Goal: Task Accomplishment & Management: Manage account settings

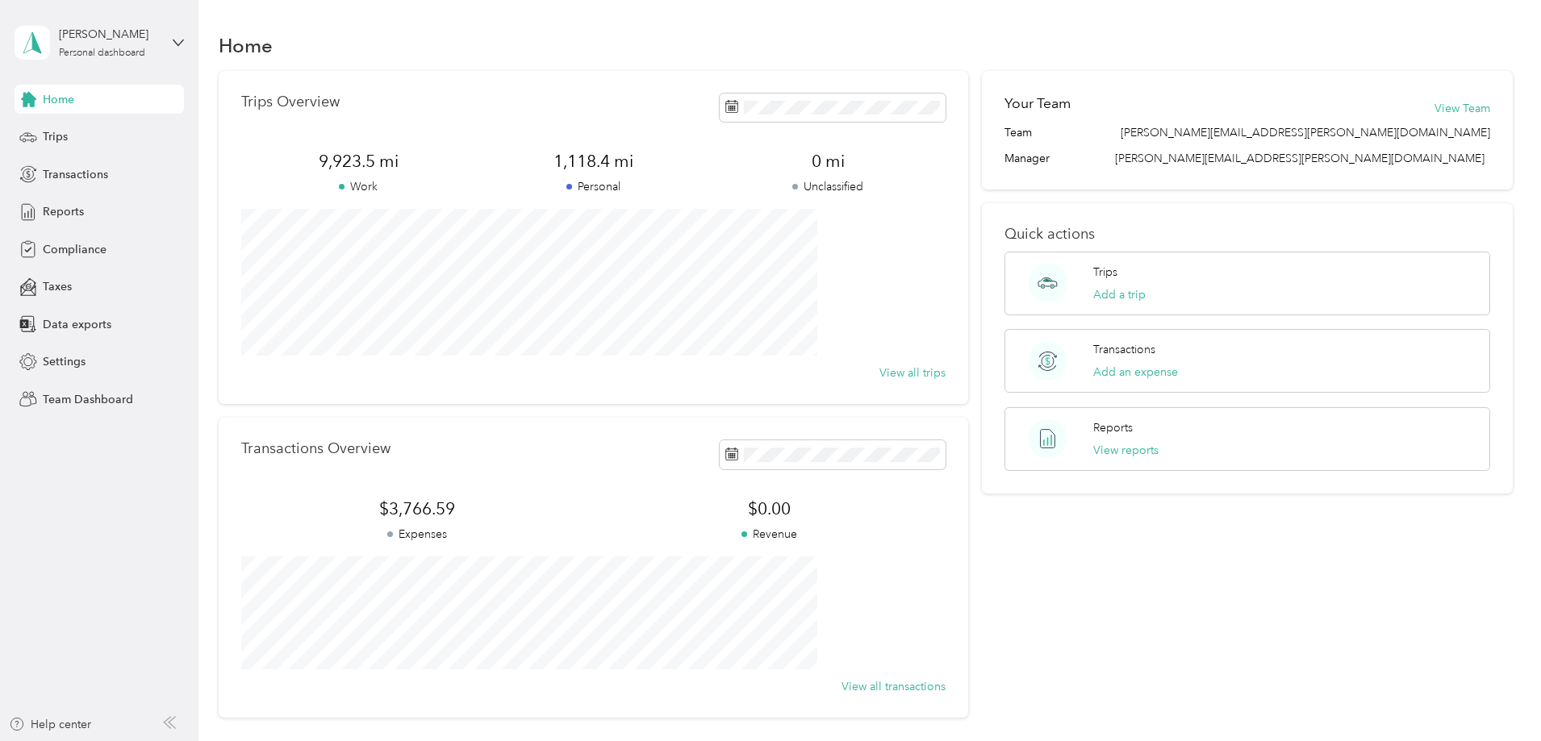
click at [217, 277] on div "Home Trips Overview 9,923.5 mi Work 1,118.4 mi Personal 0 mi Unclassified View …" at bounding box center [865, 402] width 1334 height 805
click at [141, 48] on div "Personal dashboard" at bounding box center [102, 53] width 86 height 10
click at [129, 137] on div "Team dashboard" at bounding box center [275, 133] width 499 height 28
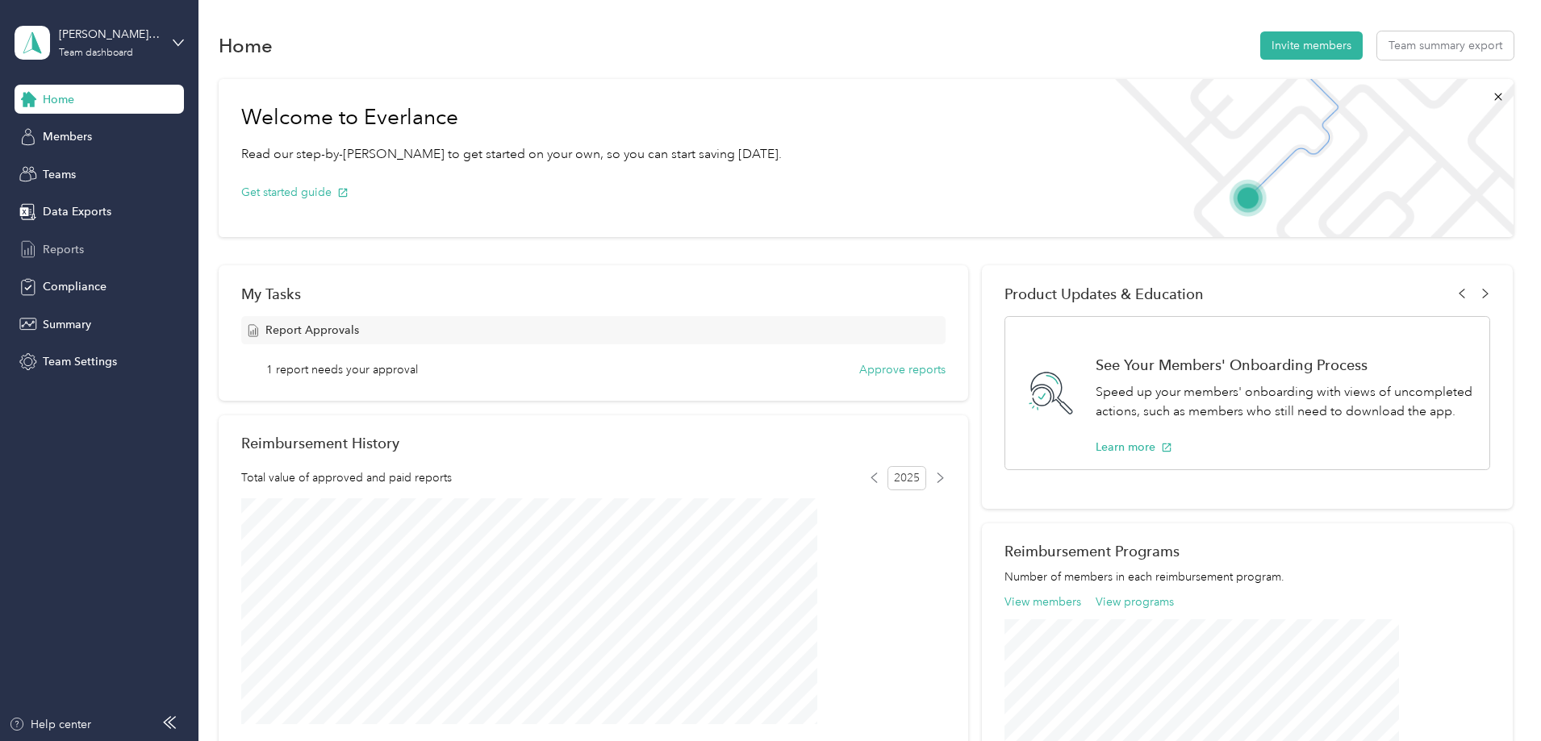
click at [105, 262] on div "Reports" at bounding box center [99, 249] width 169 height 29
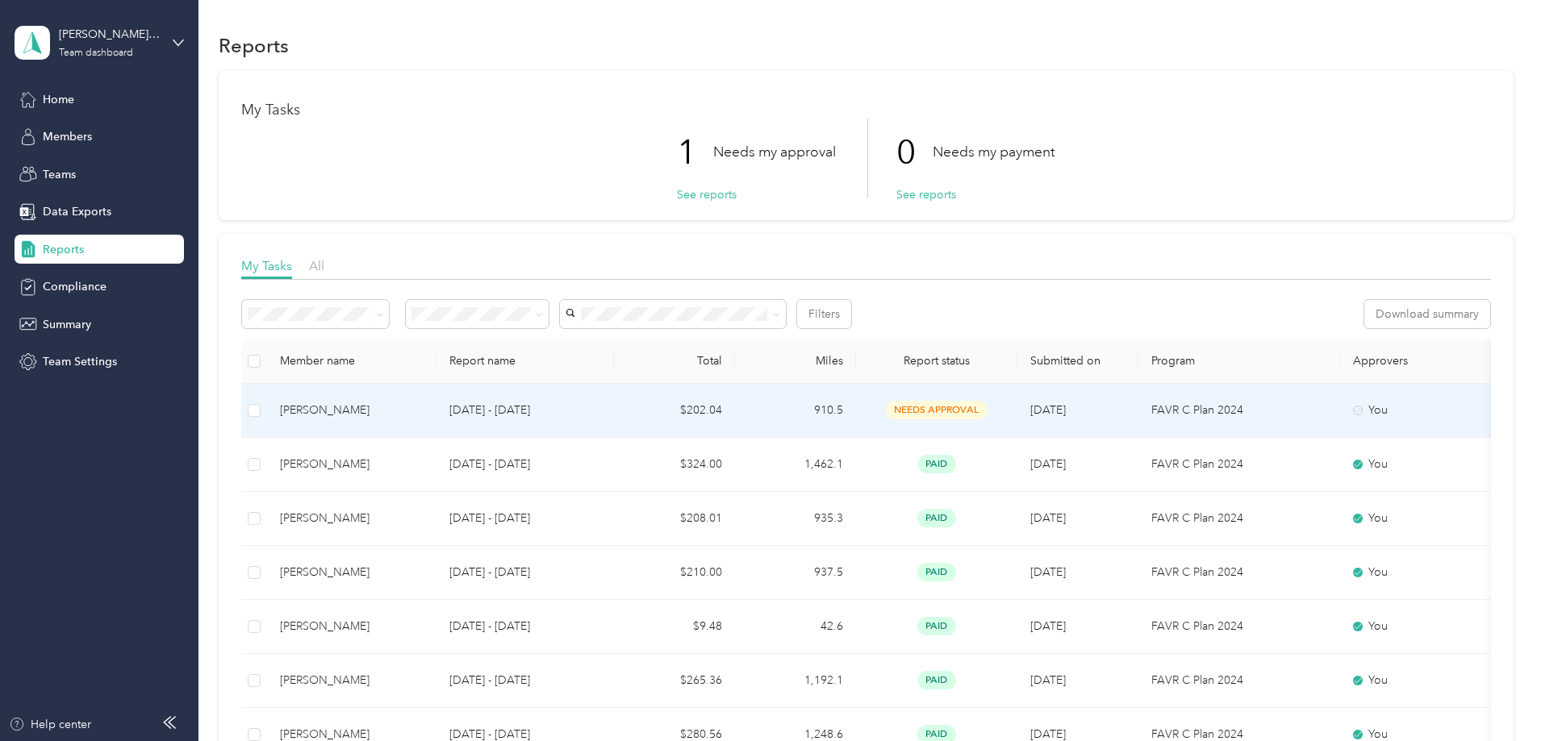
click at [856, 413] on td "910.5" at bounding box center [795, 411] width 121 height 54
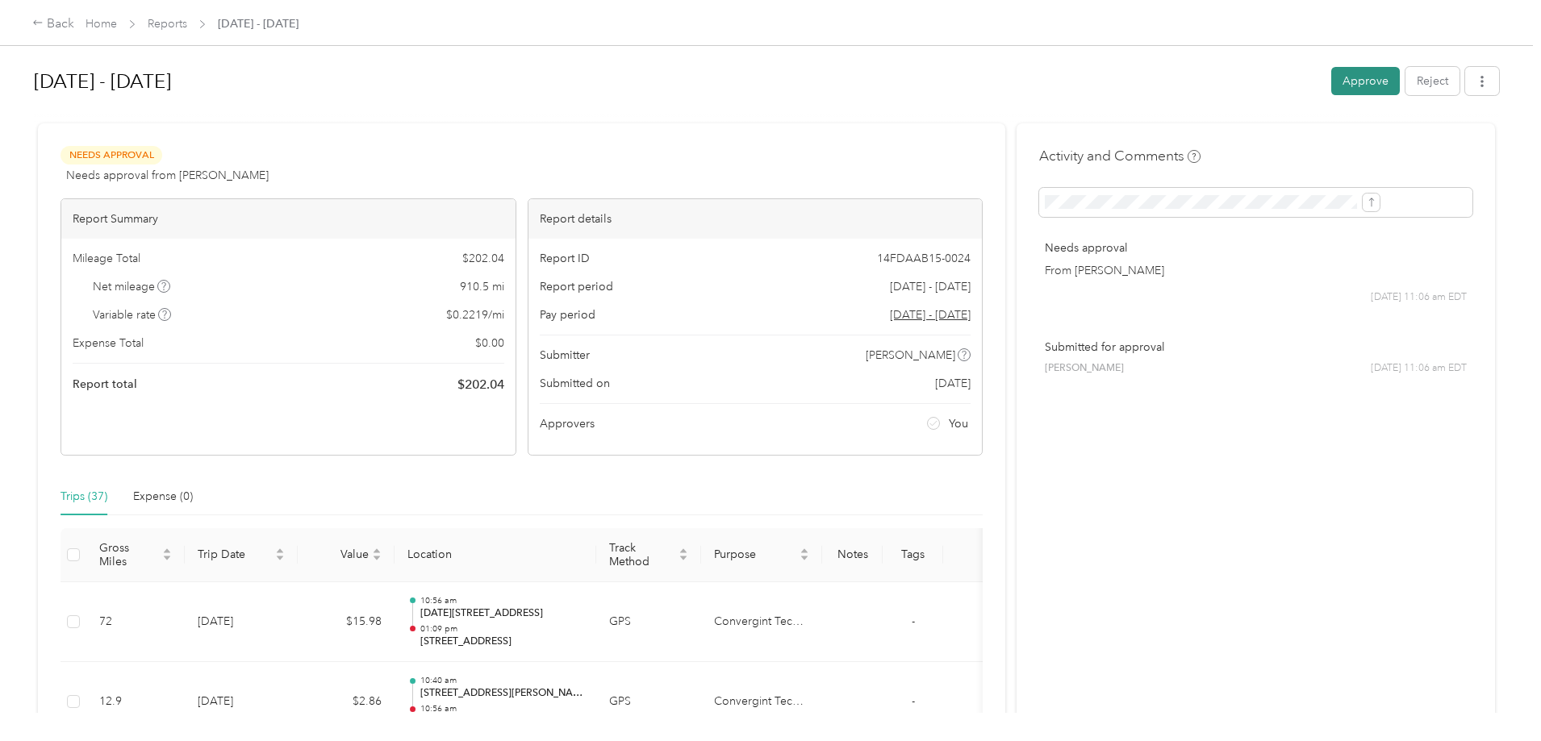
click at [1331, 77] on button "Approve" at bounding box center [1365, 81] width 69 height 28
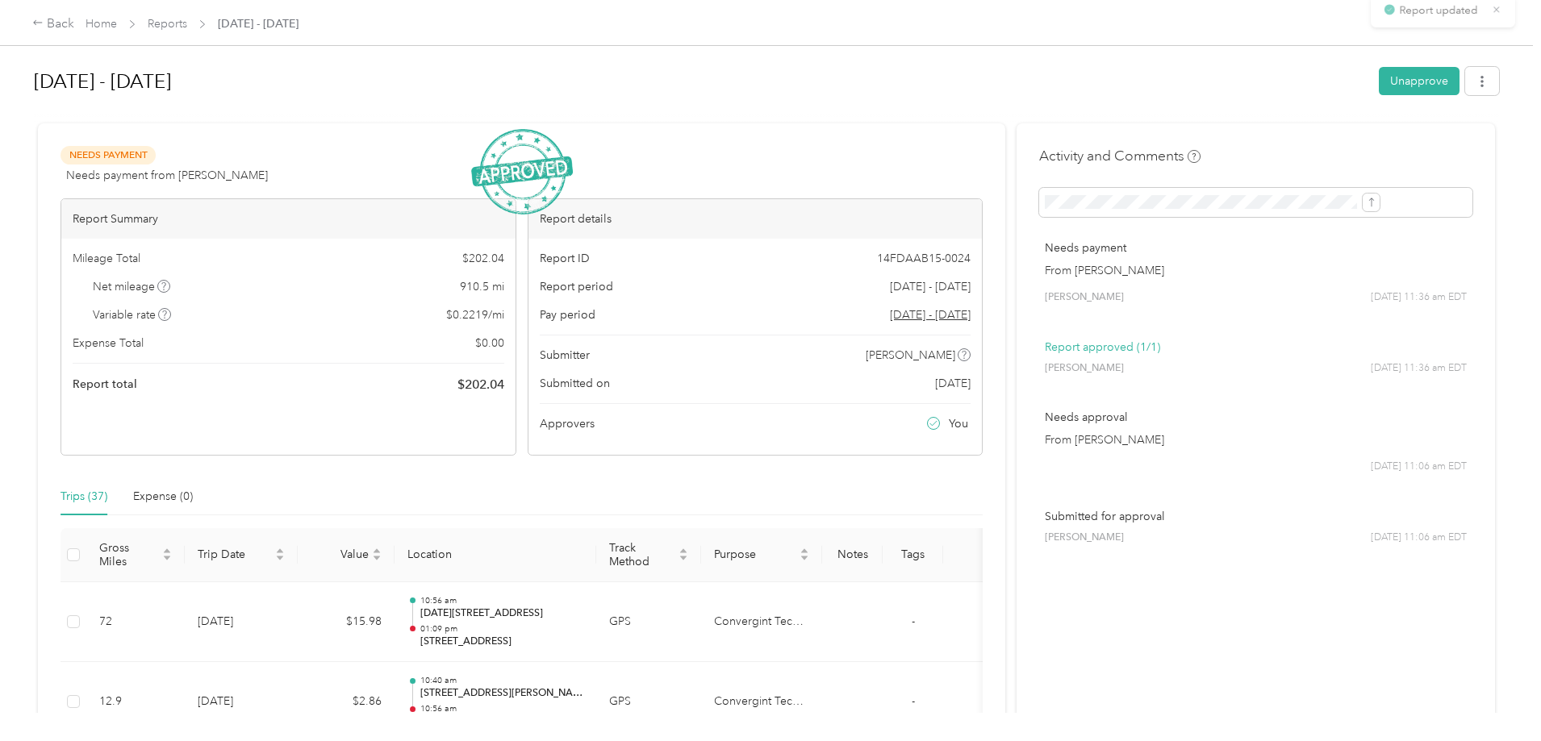
click at [227, 34] on div "Back Home Reports [DATE] - [DATE]" at bounding box center [770, 22] width 1541 height 45
click at [117, 31] on link "Home" at bounding box center [101, 24] width 31 height 14
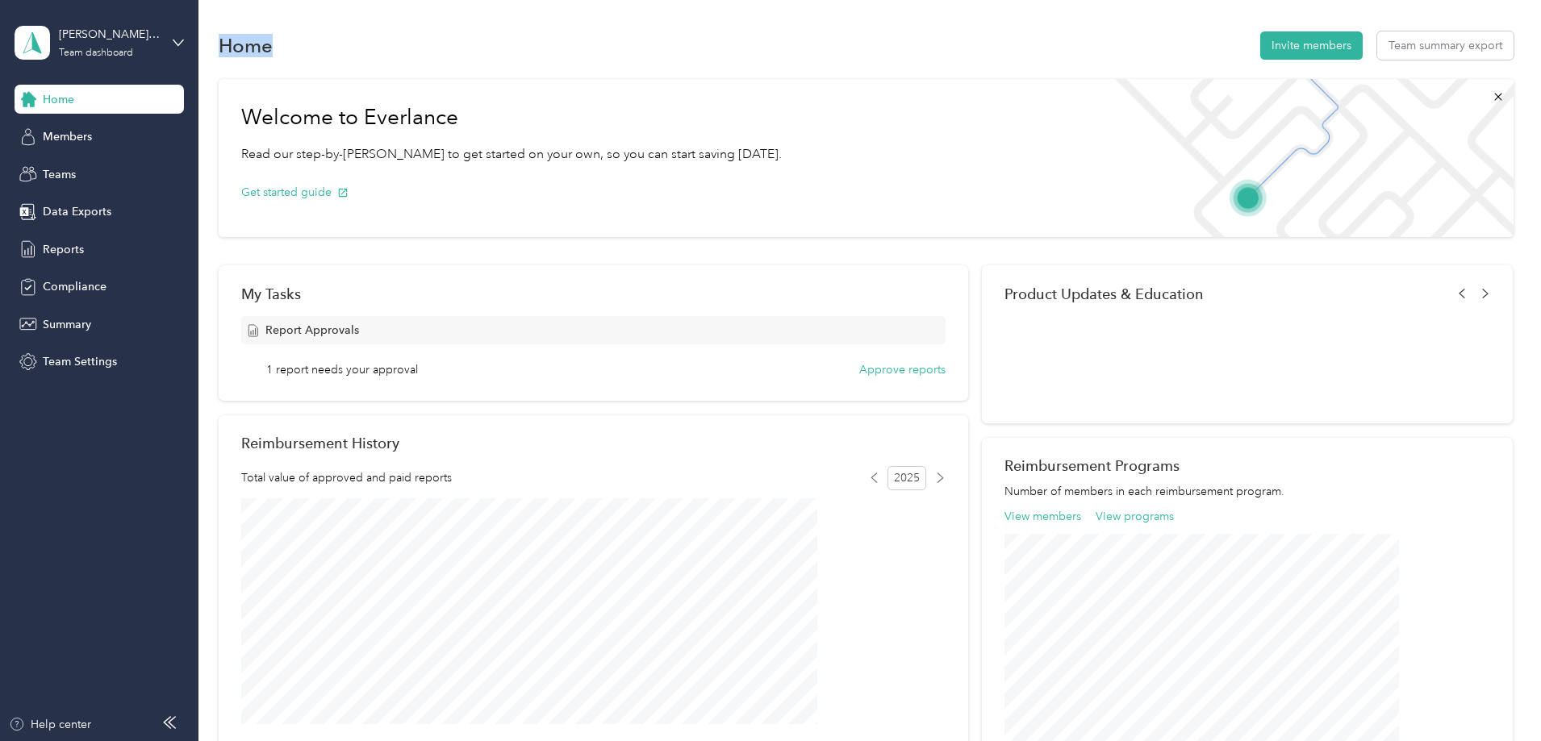
click at [227, 31] on div "Home Invite members Team summary export" at bounding box center [866, 45] width 1295 height 34
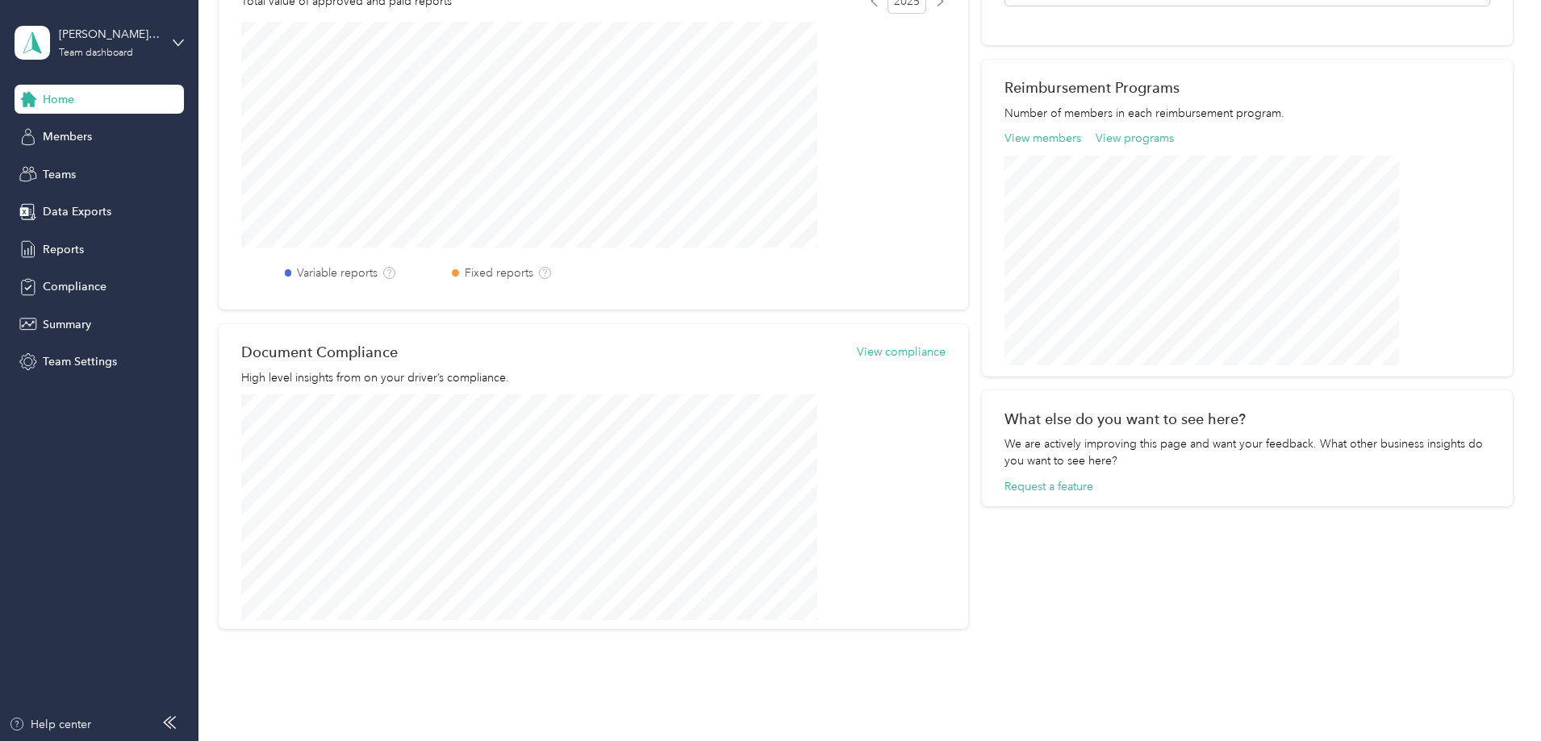
scroll to position [484, 0]
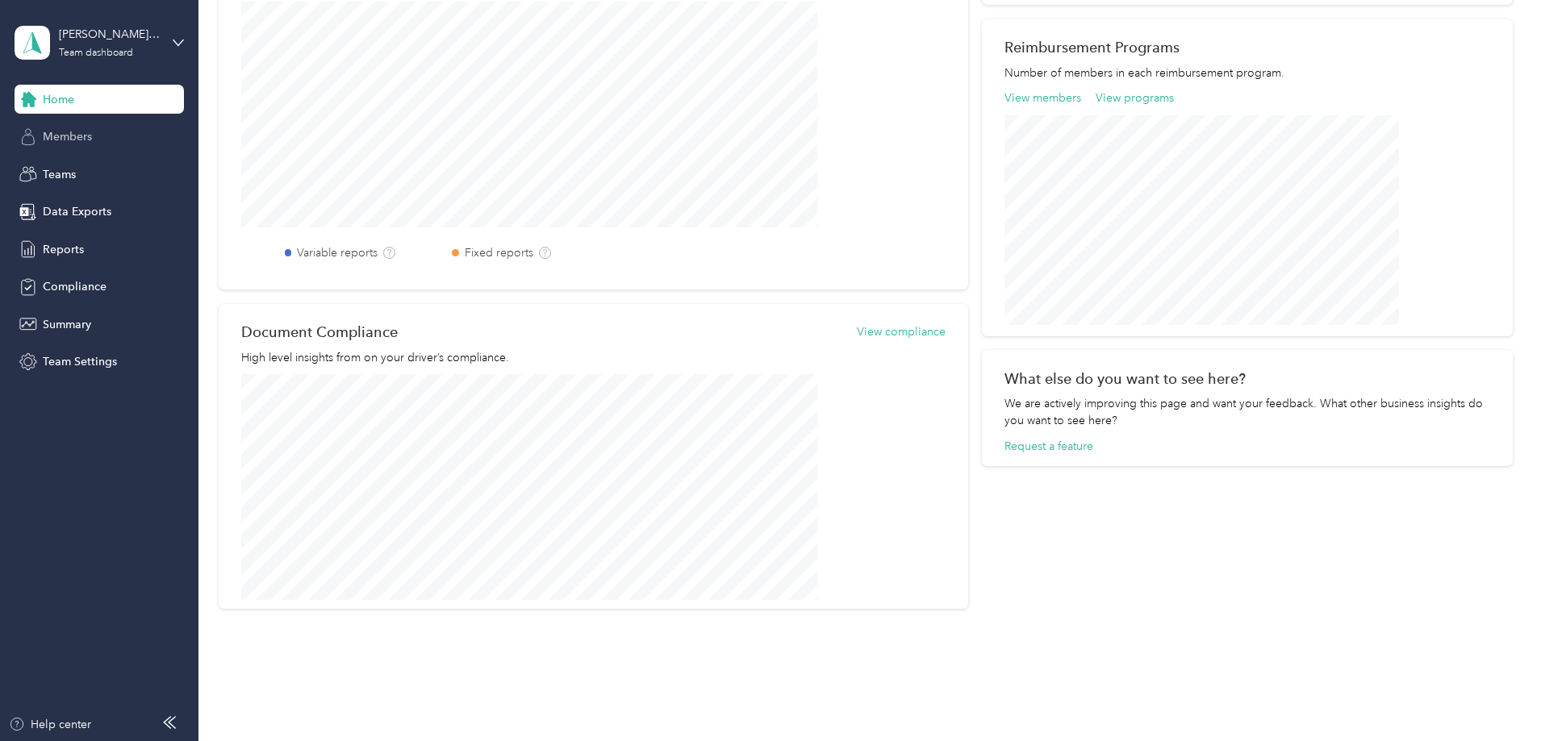
click at [98, 144] on div "Members" at bounding box center [99, 137] width 169 height 29
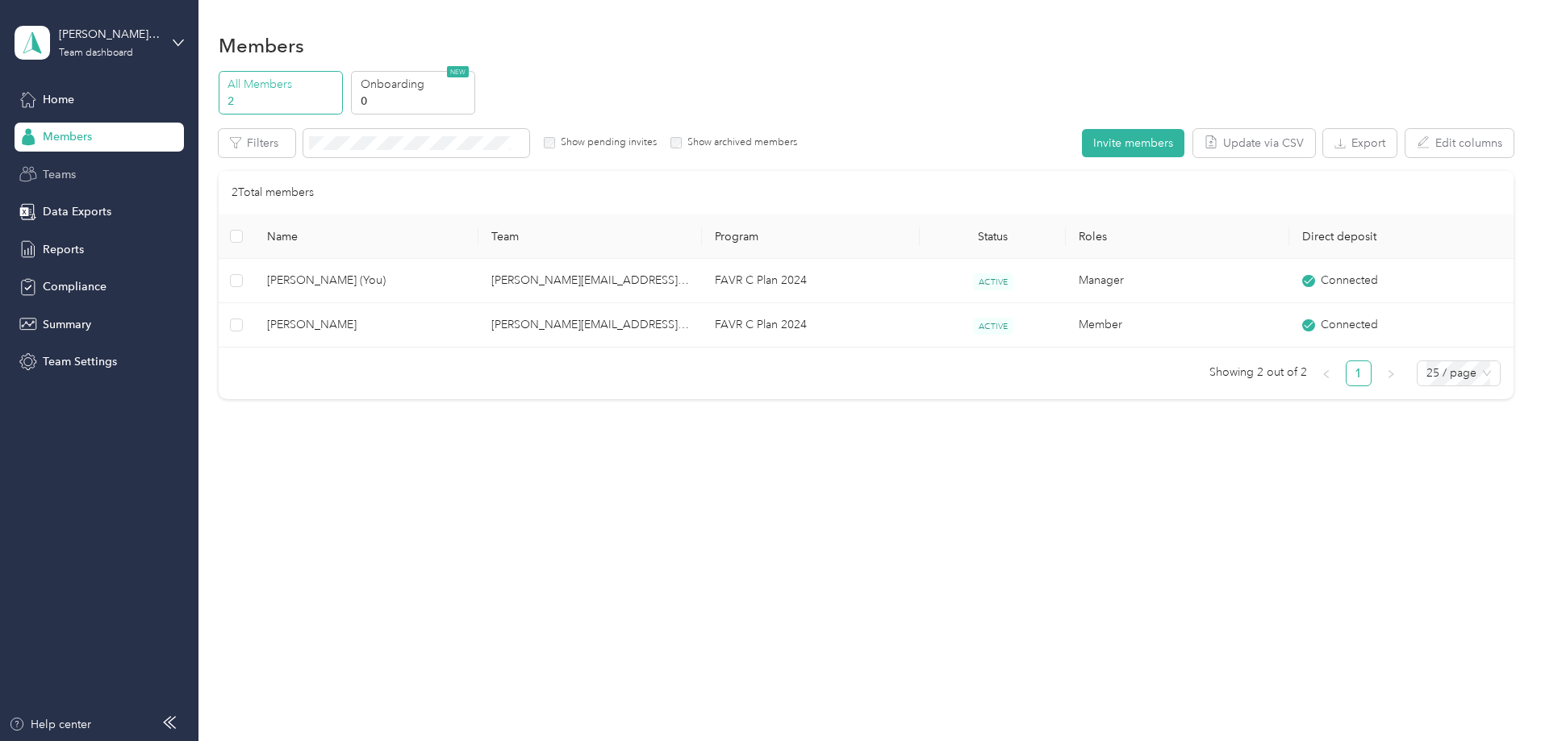
click at [94, 184] on div "Teams" at bounding box center [99, 174] width 169 height 29
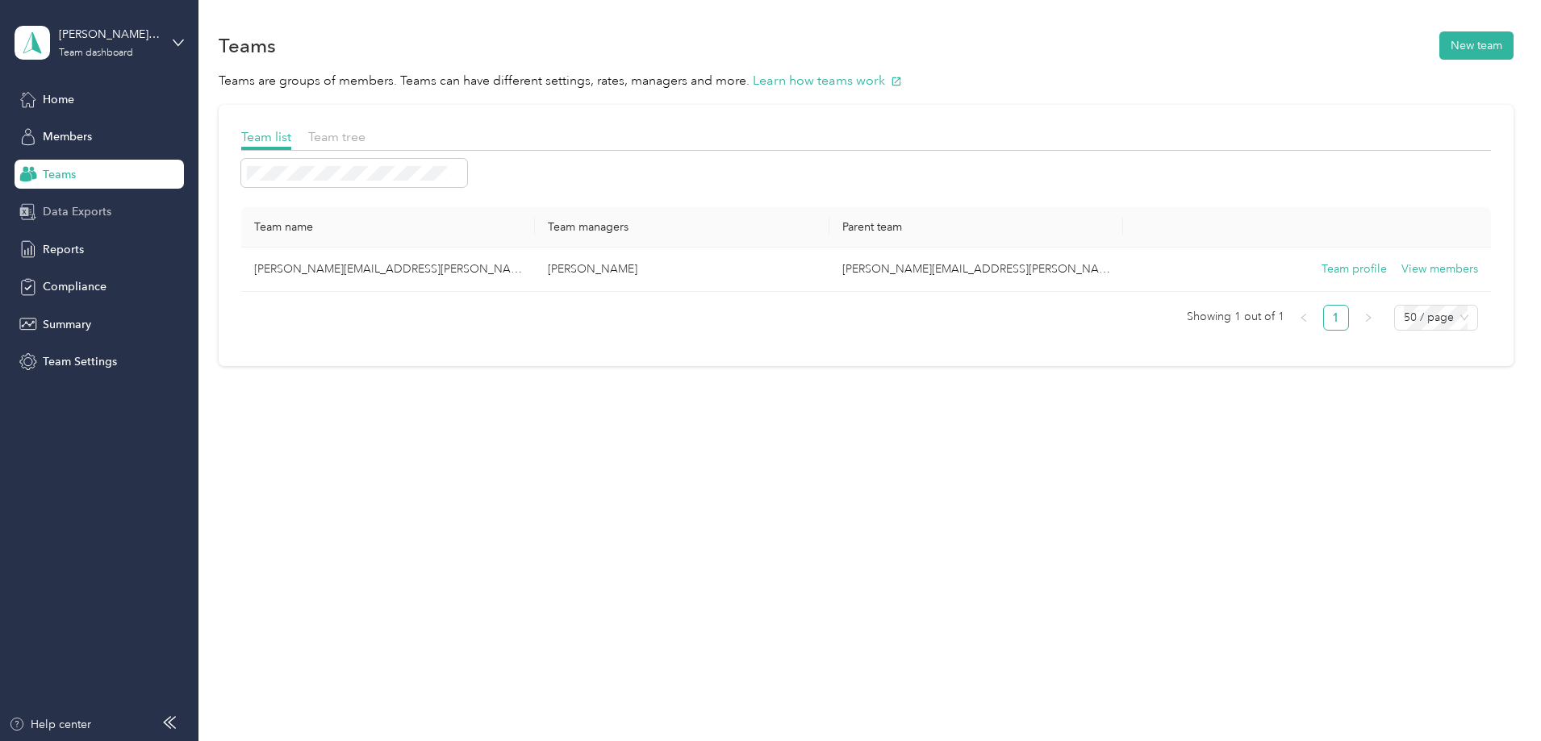
click at [117, 219] on div "Data Exports" at bounding box center [99, 212] width 169 height 29
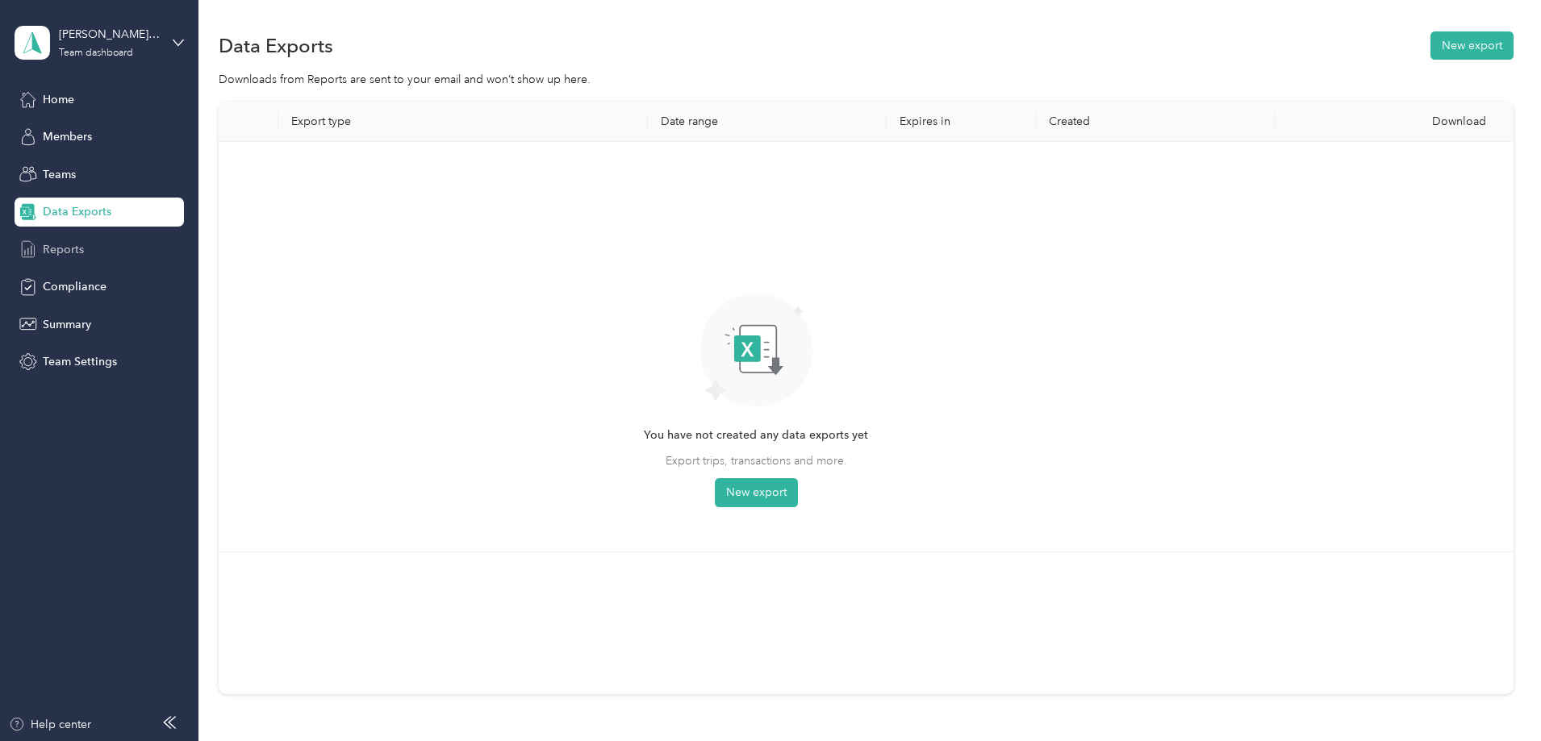
click at [105, 247] on div "Reports" at bounding box center [99, 249] width 169 height 29
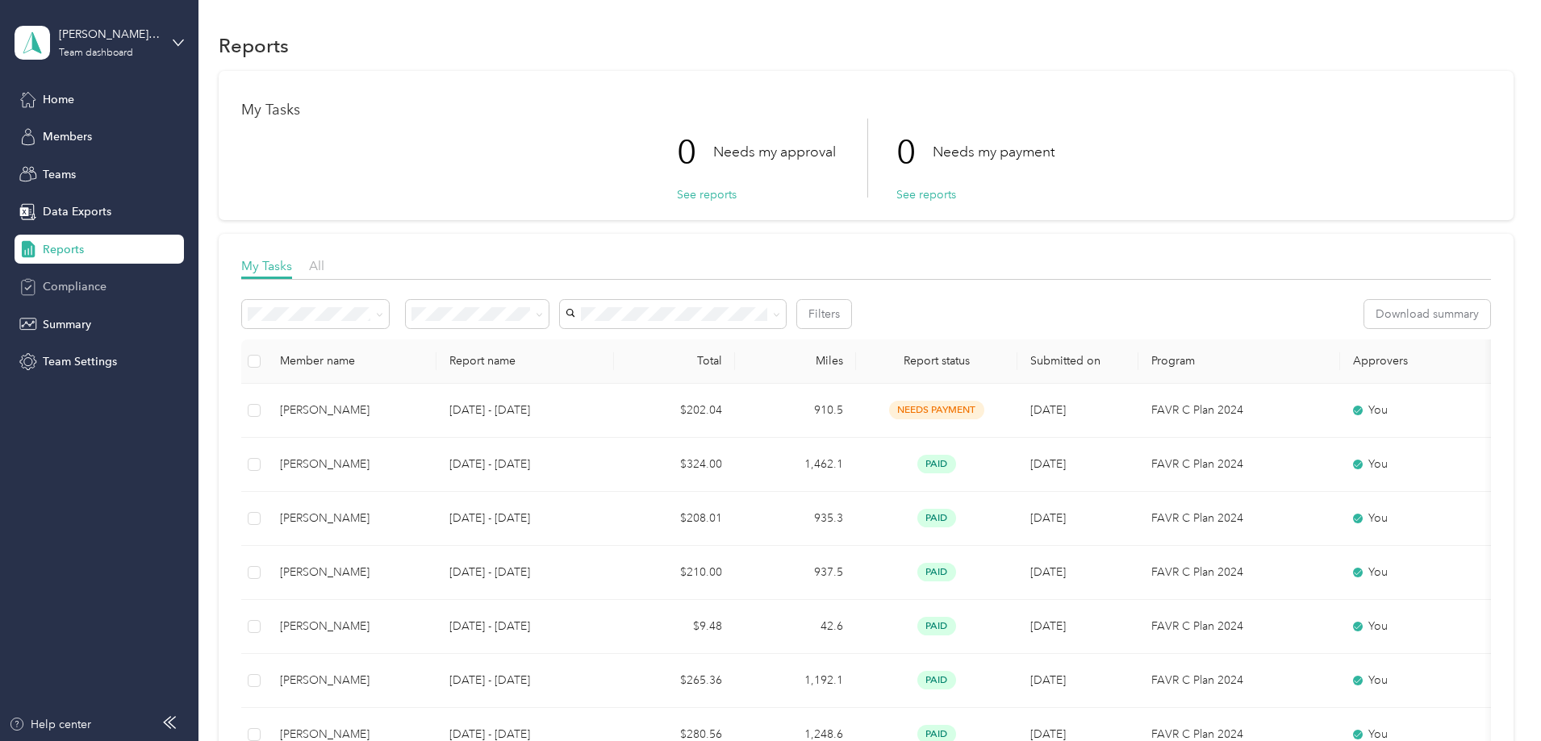
click at [50, 290] on span "Compliance" at bounding box center [75, 286] width 64 height 17
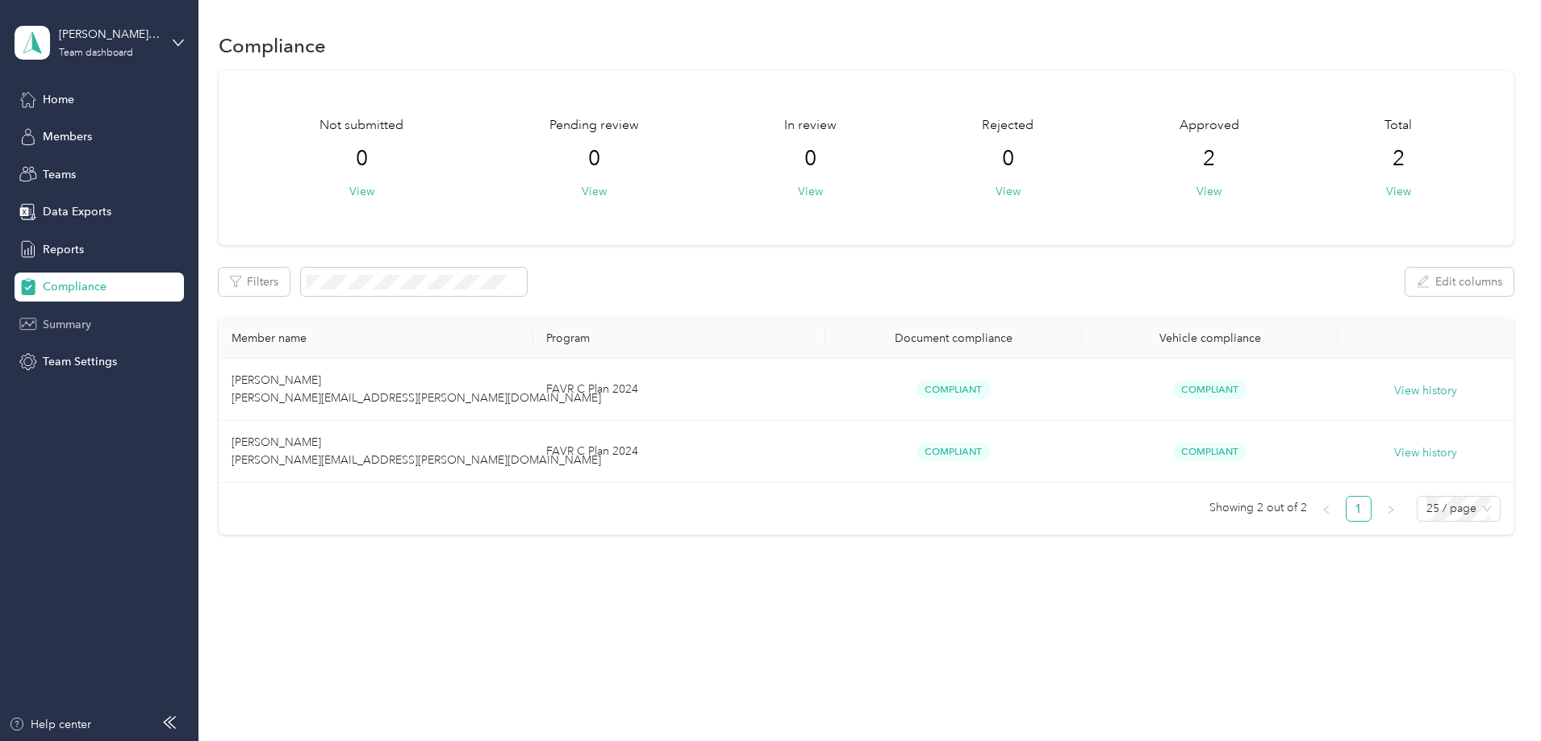
click at [81, 328] on span "Summary" at bounding box center [67, 324] width 48 height 17
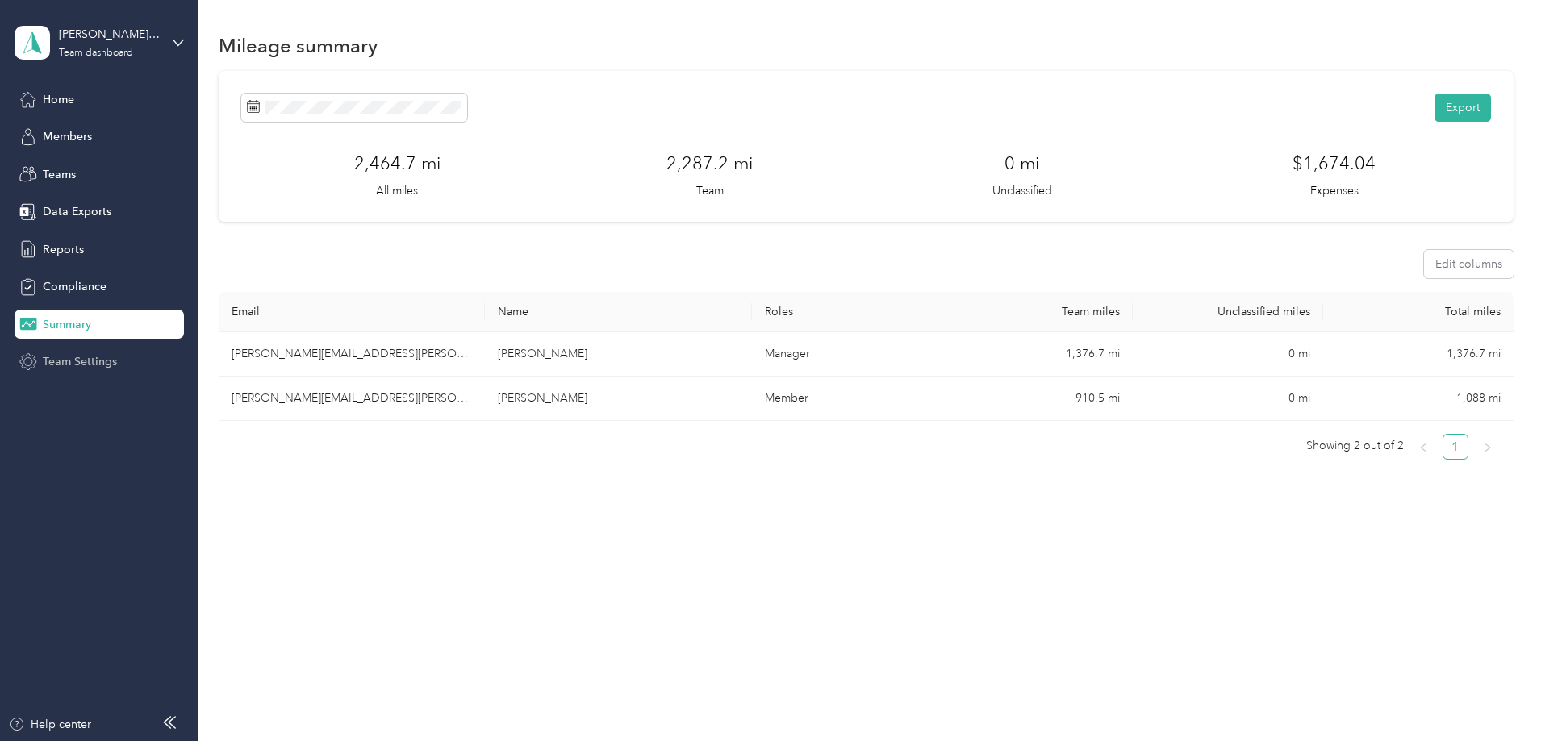
click at [68, 357] on span "Team Settings" at bounding box center [80, 361] width 74 height 17
